Goal: Share content: Share content

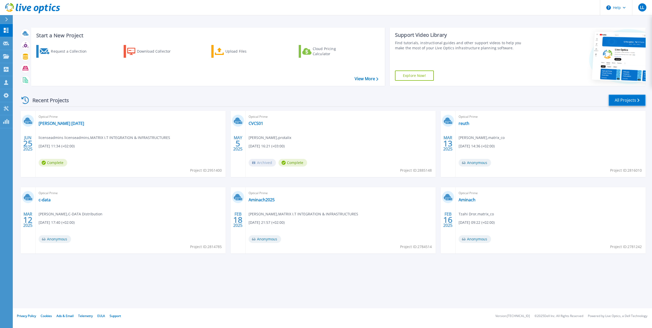
click at [629, 102] on link "All Projects" at bounding box center [627, 100] width 37 height 11
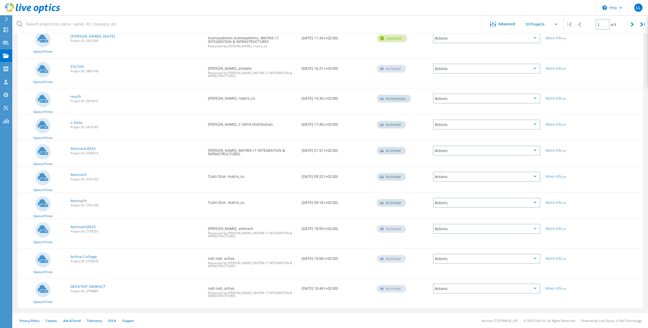
scroll to position [66, 0]
click at [631, 27] on icon at bounding box center [632, 24] width 3 height 4
type input "2"
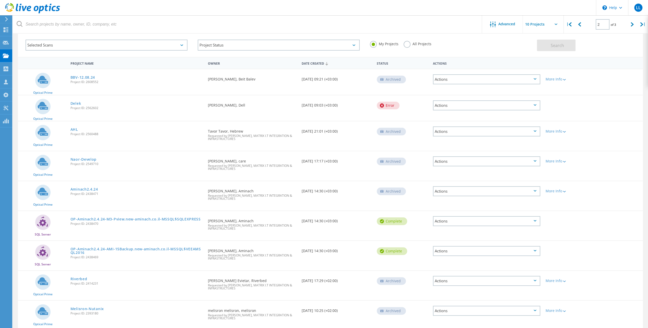
scroll to position [26, 0]
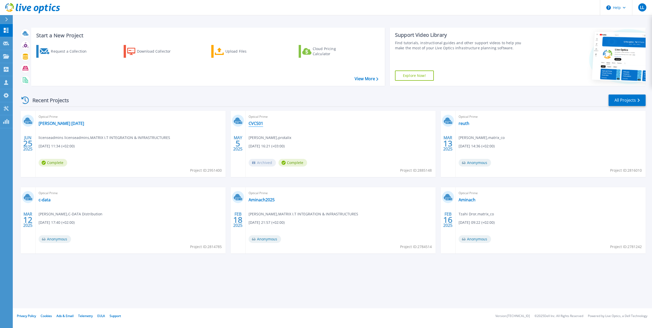
click at [252, 125] on link "CVCS01" at bounding box center [256, 123] width 15 height 5
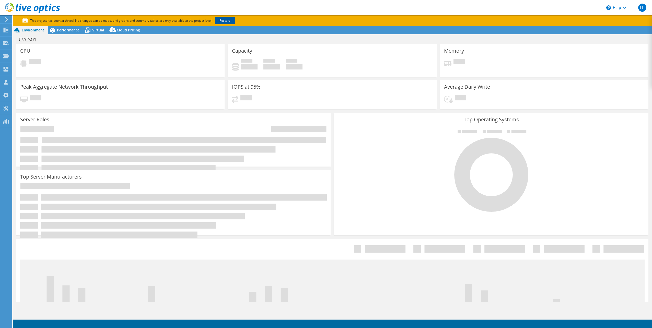
click at [226, 22] on link "Restore" at bounding box center [225, 20] width 20 height 7
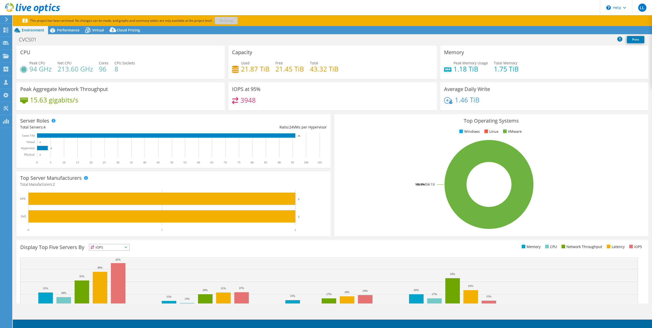
select select "USD"
click at [73, 31] on span "Performance" at bounding box center [68, 30] width 22 height 5
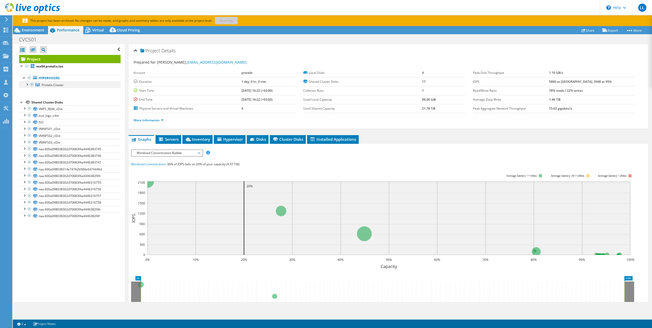
click at [28, 85] on div at bounding box center [26, 84] width 5 height 5
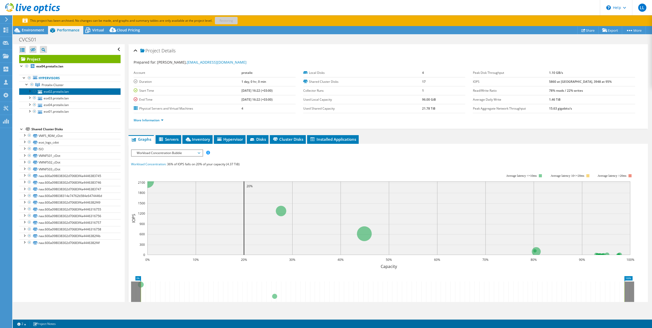
click at [58, 91] on link "esx02.protalix.lan" at bounding box center [69, 91] width 101 height 7
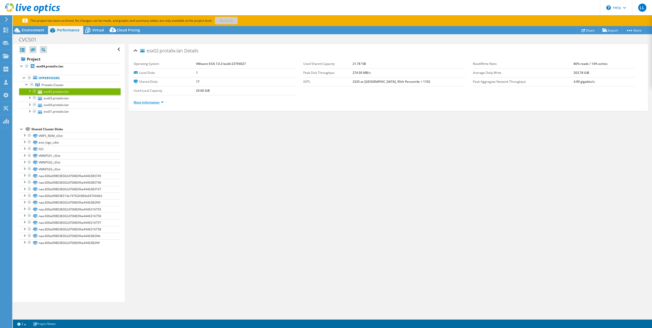
click at [152, 103] on link "More Information" at bounding box center [149, 102] width 30 height 4
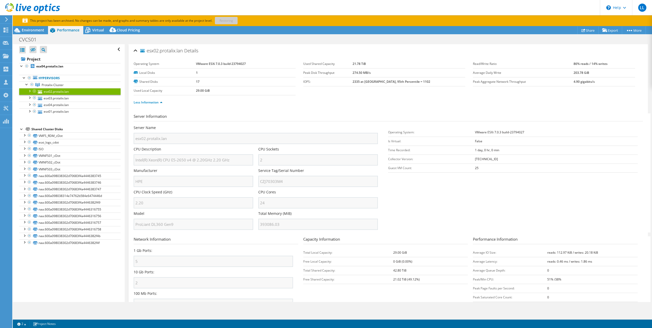
drag, startPoint x: 87, startPoint y: 47, endPoint x: 57, endPoint y: 57, distance: 31.2
click at [63, 54] on div "Open All Close All Hide Excluded Nodes Project Tree Filter" at bounding box center [69, 49] width 101 height 11
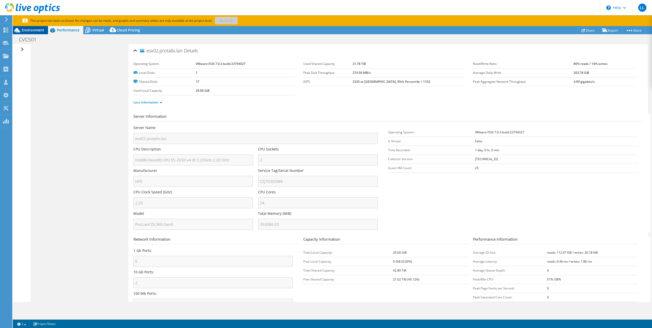
click at [31, 30] on span "Environment" at bounding box center [33, 30] width 22 height 5
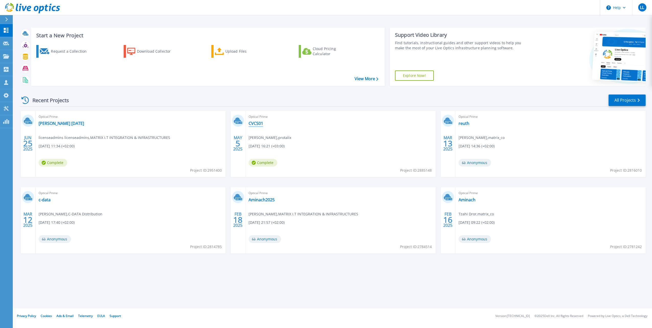
click at [259, 124] on link "CVCS01" at bounding box center [256, 123] width 15 height 5
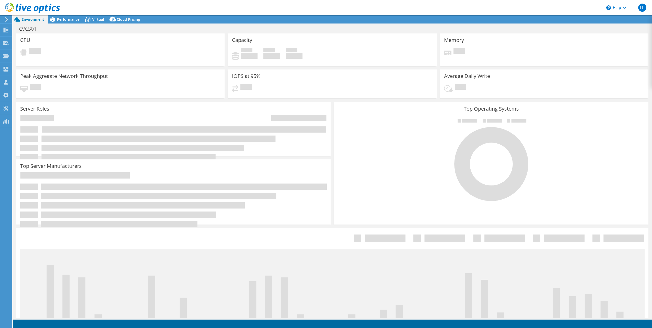
select select "USD"
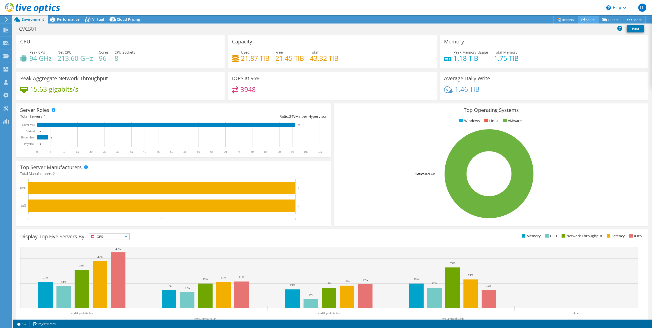
click at [588, 19] on link "Share" at bounding box center [588, 20] width 21 height 8
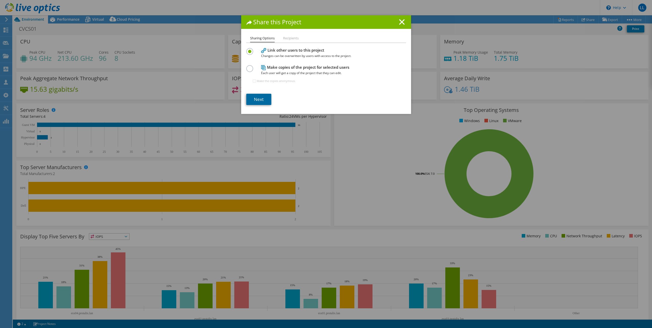
click at [253, 98] on link "Next" at bounding box center [258, 99] width 25 height 11
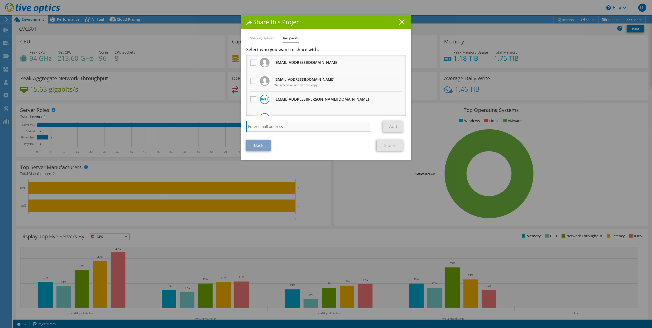
click at [257, 126] on input "search" at bounding box center [308, 126] width 125 height 11
paste input "shlomiaz@matrix.co.il"
type input "shlomiaz@matrix.co.il"
click at [386, 129] on link "Add" at bounding box center [393, 126] width 20 height 11
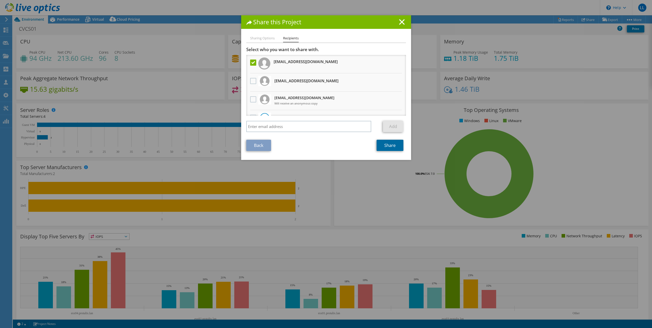
click at [391, 146] on link "Share" at bounding box center [390, 145] width 27 height 11
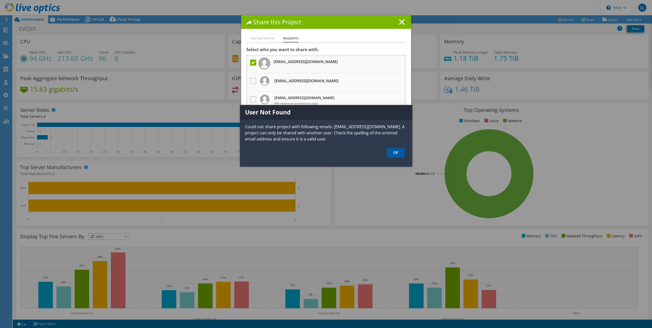
click at [393, 150] on link "OK" at bounding box center [396, 152] width 18 height 9
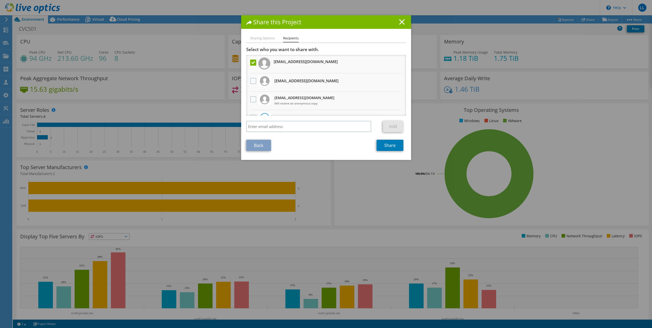
click at [400, 24] on icon at bounding box center [402, 22] width 6 height 6
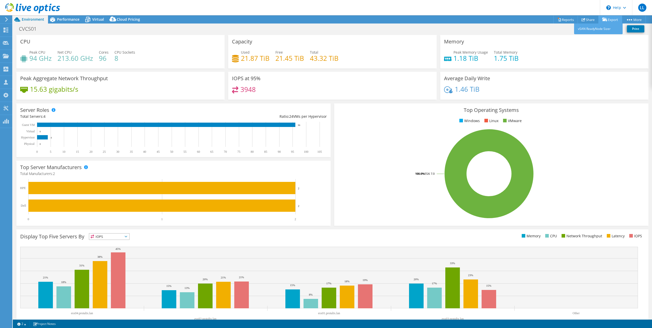
click at [602, 20] on icon at bounding box center [604, 20] width 5 height 4
click at [566, 20] on link "Reports" at bounding box center [566, 20] width 25 height 8
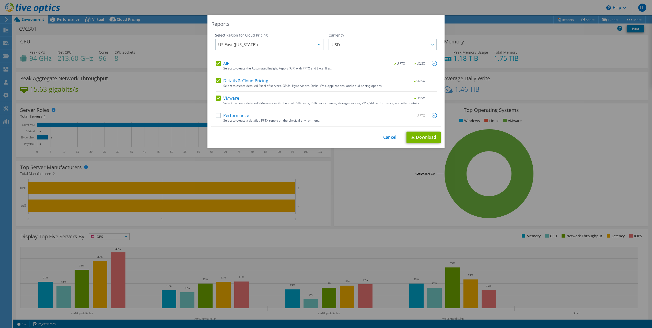
click at [217, 82] on label "Details & Cloud Pricing" at bounding box center [242, 80] width 53 height 5
click at [0, 0] on input "Details & Cloud Pricing" at bounding box center [0, 0] width 0 height 0
click at [216, 63] on label "AIR" at bounding box center [223, 63] width 14 height 5
click at [0, 0] on input "AIR" at bounding box center [0, 0] width 0 height 0
click at [216, 63] on label "AIR" at bounding box center [223, 63] width 14 height 5
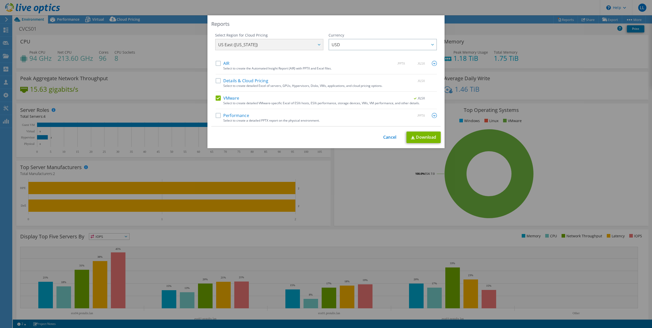
click at [0, 0] on input "AIR" at bounding box center [0, 0] width 0 height 0
click at [216, 114] on label "Performance" at bounding box center [232, 115] width 33 height 5
click at [0, 0] on input "Performance" at bounding box center [0, 0] width 0 height 0
click at [422, 137] on link "Download" at bounding box center [424, 137] width 34 height 11
click at [454, 8] on div "Reports Select Region for Cloud Pricing Asia Pacific (Hong Kong) Asia Pacific (…" at bounding box center [326, 164] width 652 height 328
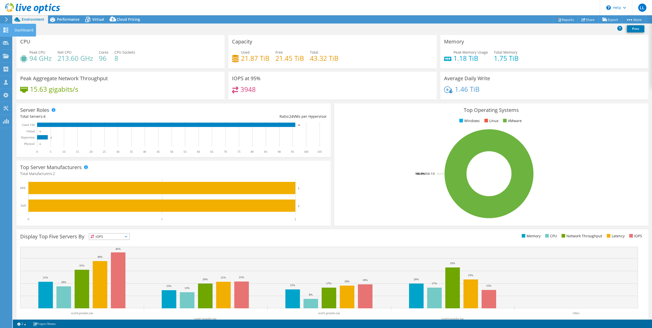
click at [6, 31] on icon at bounding box center [6, 30] width 6 height 5
